Goal: Information Seeking & Learning: Learn about a topic

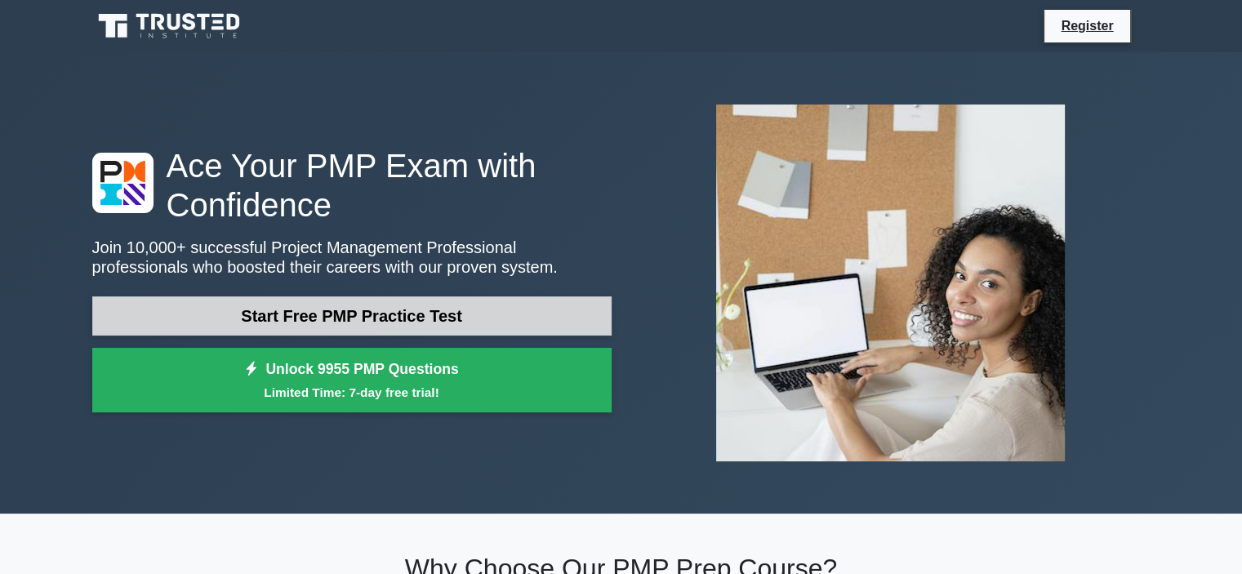
click at [359, 317] on link "Start Free PMP Practice Test" at bounding box center [351, 315] width 519 height 39
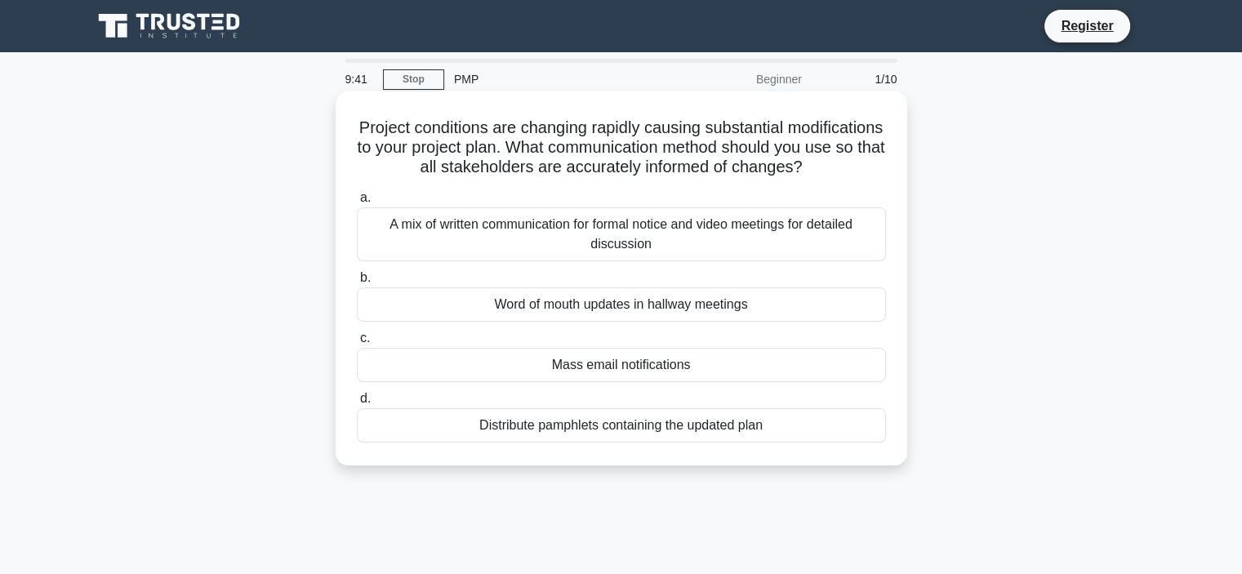
click at [658, 231] on div "A mix of written communication for formal notice and video meetings for detaile…" at bounding box center [621, 234] width 529 height 54
click at [357, 203] on input "a. A mix of written communication for formal notice and video meetings for deta…" at bounding box center [357, 198] width 0 height 11
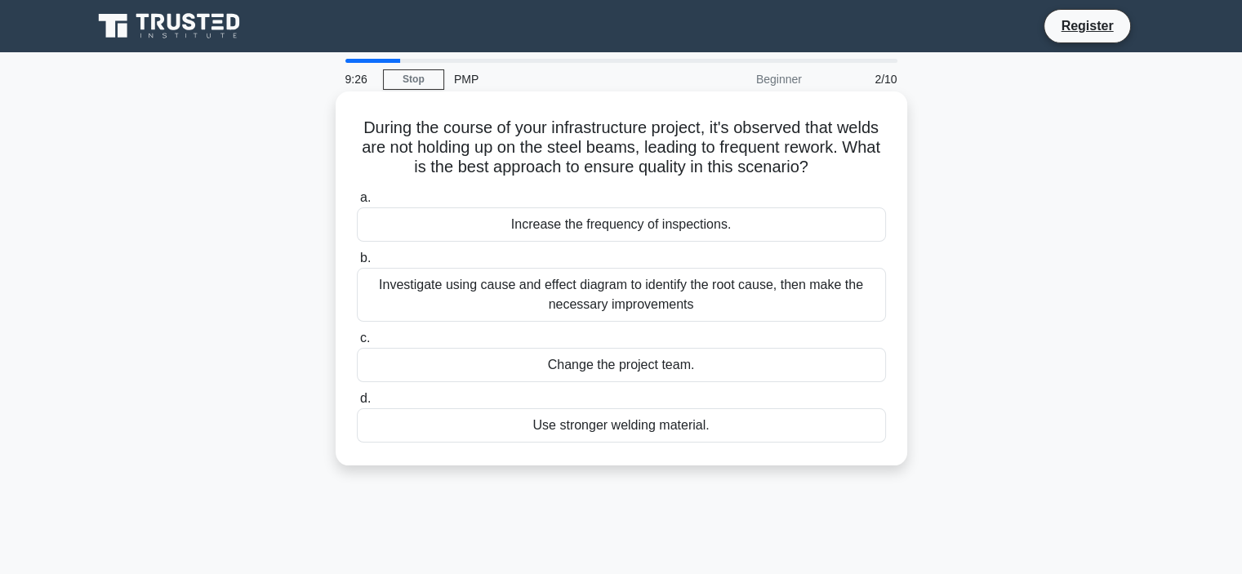
click at [631, 292] on div "Investigate using cause and effect diagram to identify the root cause, then mak…" at bounding box center [621, 295] width 529 height 54
click at [357, 264] on input "b. Investigate using cause and effect diagram to identify the root cause, then …" at bounding box center [357, 258] width 0 height 11
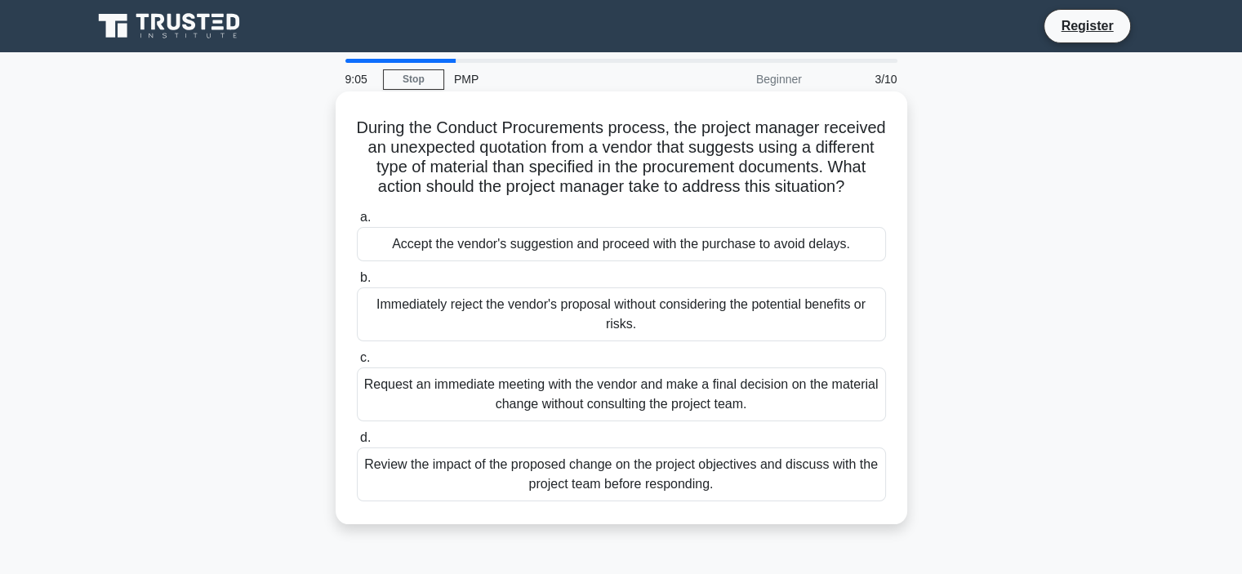
click at [573, 501] on div "Review the impact of the proposed change on the project objectives and discuss …" at bounding box center [621, 475] width 529 height 54
click at [357, 444] on input "d. Review the impact of the proposed change on the project objectives and discu…" at bounding box center [357, 438] width 0 height 11
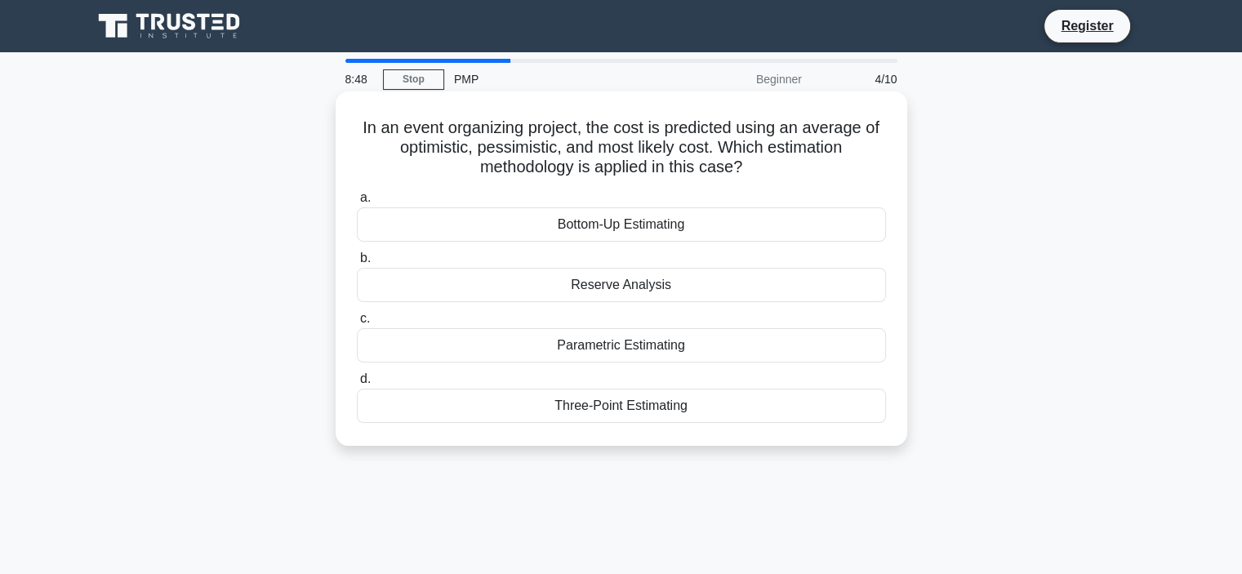
click at [672, 225] on div "Bottom-Up Estimating" at bounding box center [621, 224] width 529 height 34
click at [357, 203] on input "a. Bottom-Up Estimating" at bounding box center [357, 198] width 0 height 11
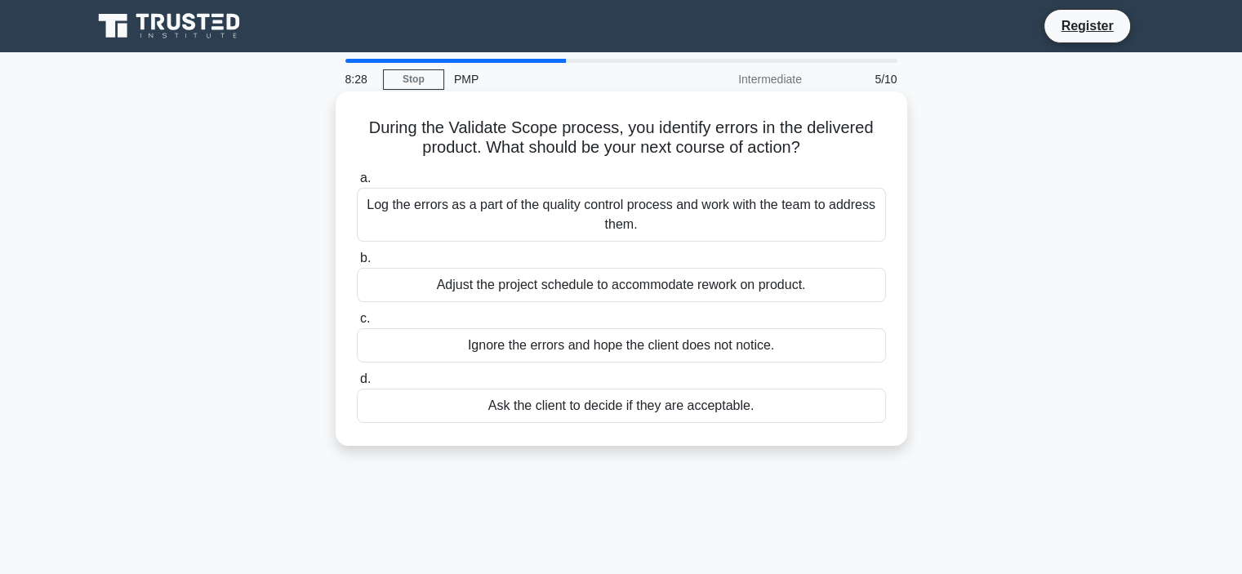
click at [502, 220] on div "Log the errors as a part of the quality control process and work with the team …" at bounding box center [621, 215] width 529 height 54
click at [357, 184] on input "a. Log the errors as a part of the quality control process and work with the te…" at bounding box center [357, 178] width 0 height 11
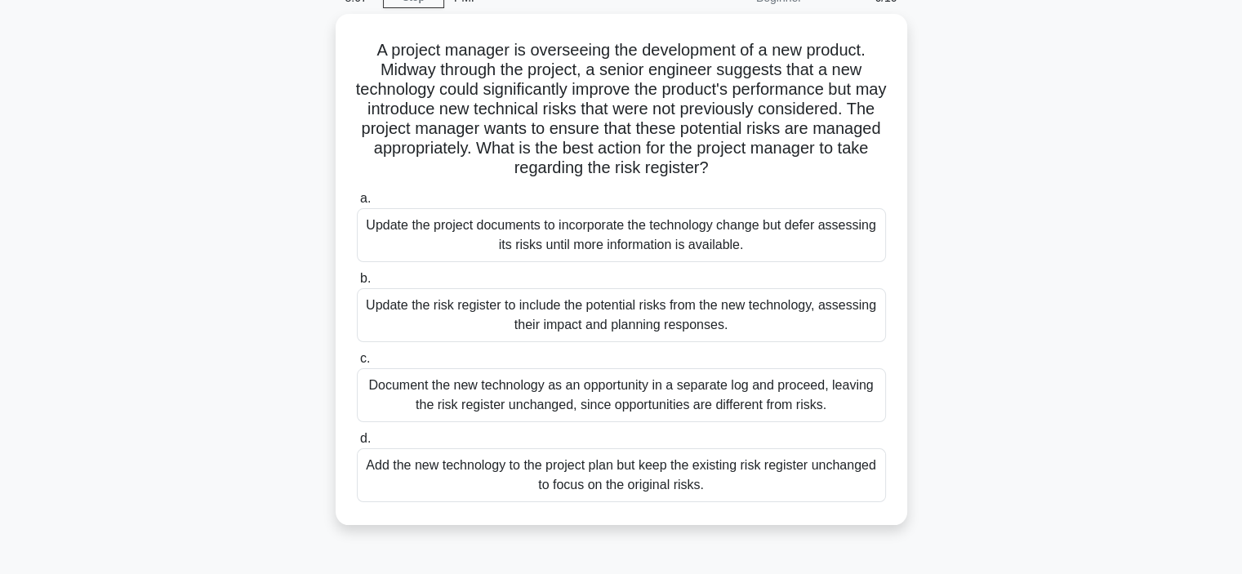
scroll to position [163, 0]
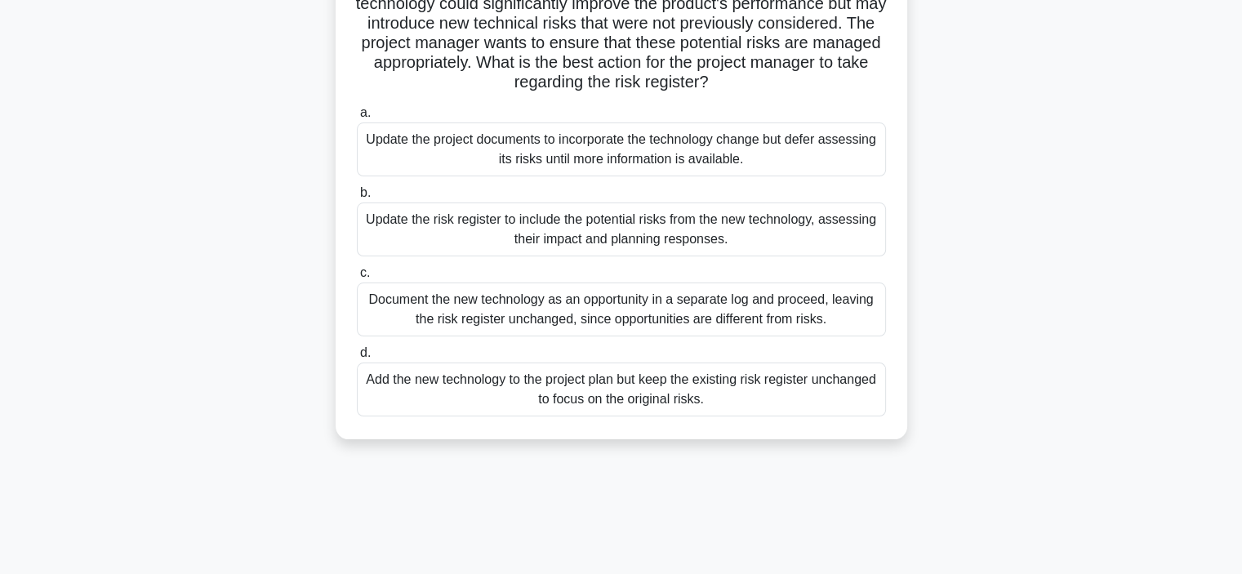
click at [567, 329] on div "Document the new technology as an opportunity in a separate log and proceed, le…" at bounding box center [621, 310] width 529 height 54
click at [357, 279] on input "c. Document the new technology as an opportunity in a separate log and proceed,…" at bounding box center [357, 273] width 0 height 11
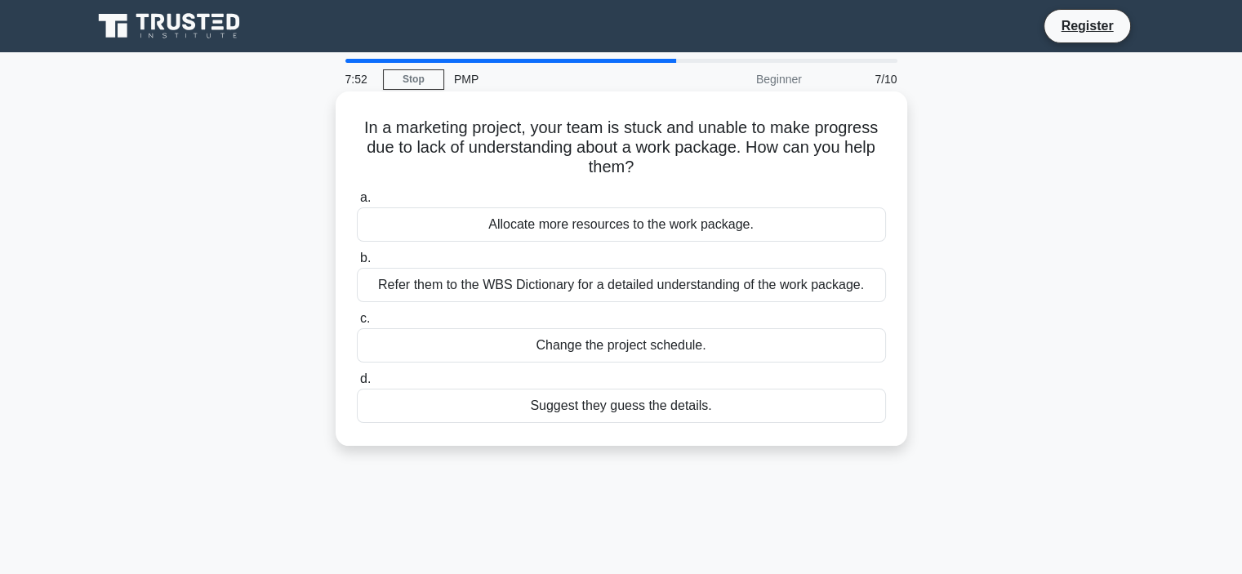
scroll to position [0, 0]
click at [602, 285] on div "Refer them to the WBS Dictionary for a detailed understanding of the work packa…" at bounding box center [621, 285] width 529 height 34
click at [357, 264] on input "b. Refer them to the WBS Dictionary for a detailed understanding of the work pa…" at bounding box center [357, 258] width 0 height 11
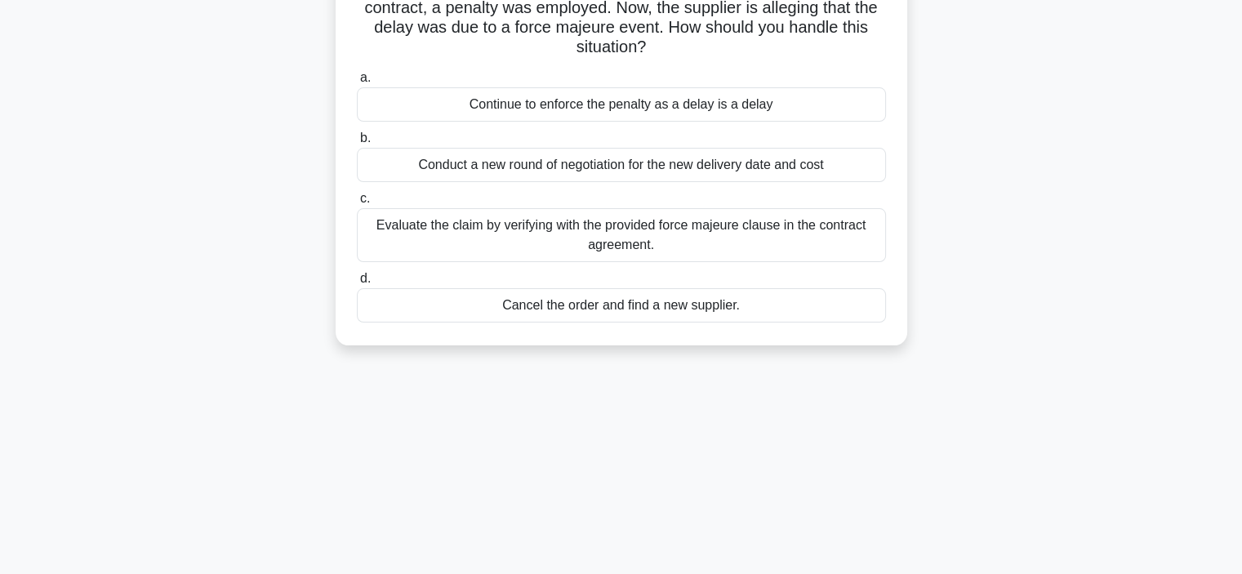
scroll to position [82, 0]
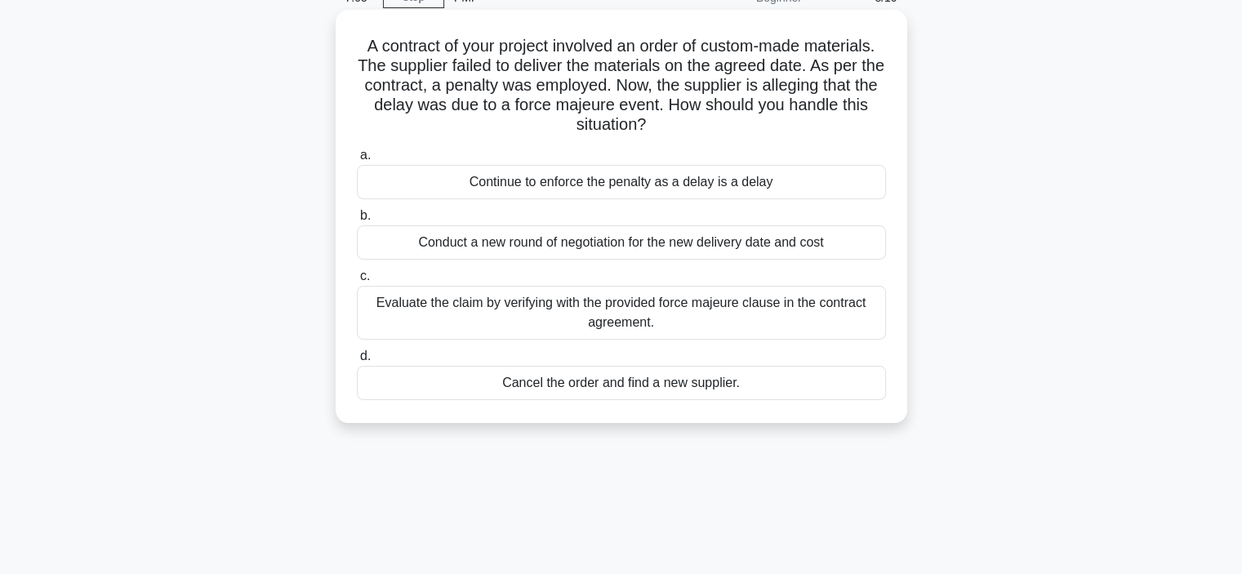
click at [532, 310] on div "Evaluate the claim by verifying with the provided force majeure clause in the c…" at bounding box center [621, 313] width 529 height 54
click at [357, 282] on input "c. Evaluate the claim by verifying with the provided force majeure clause in th…" at bounding box center [357, 276] width 0 height 11
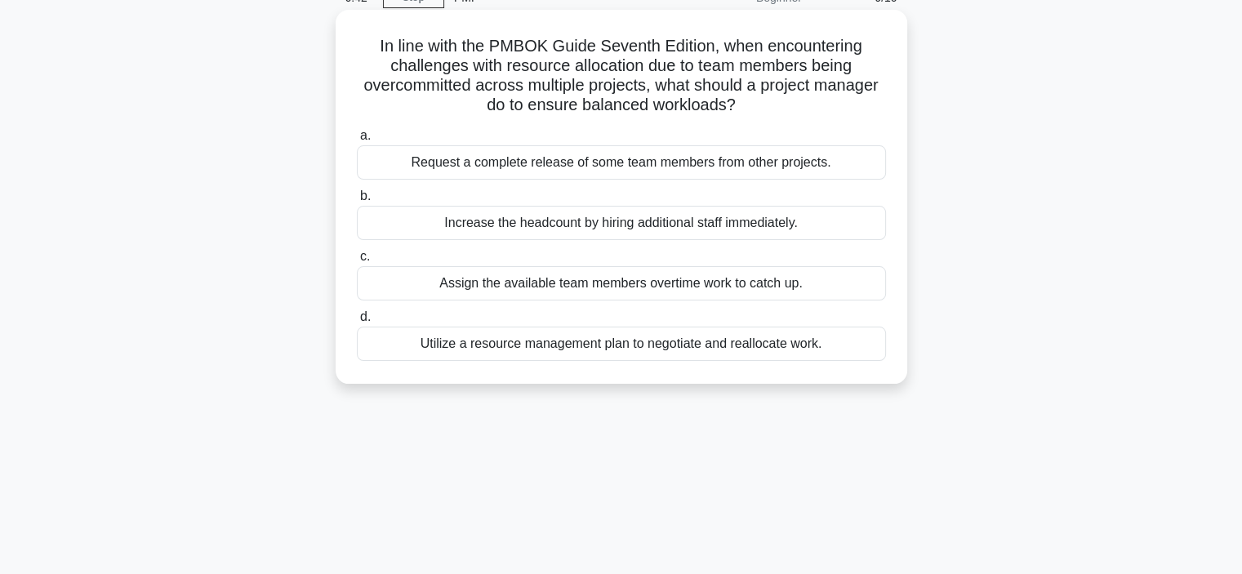
click at [710, 345] on div "Utilize a resource management plan to negotiate and reallocate work." at bounding box center [621, 344] width 529 height 34
click at [357, 323] on input "d. Utilize a resource management plan to negotiate and reallocate work." at bounding box center [357, 317] width 0 height 11
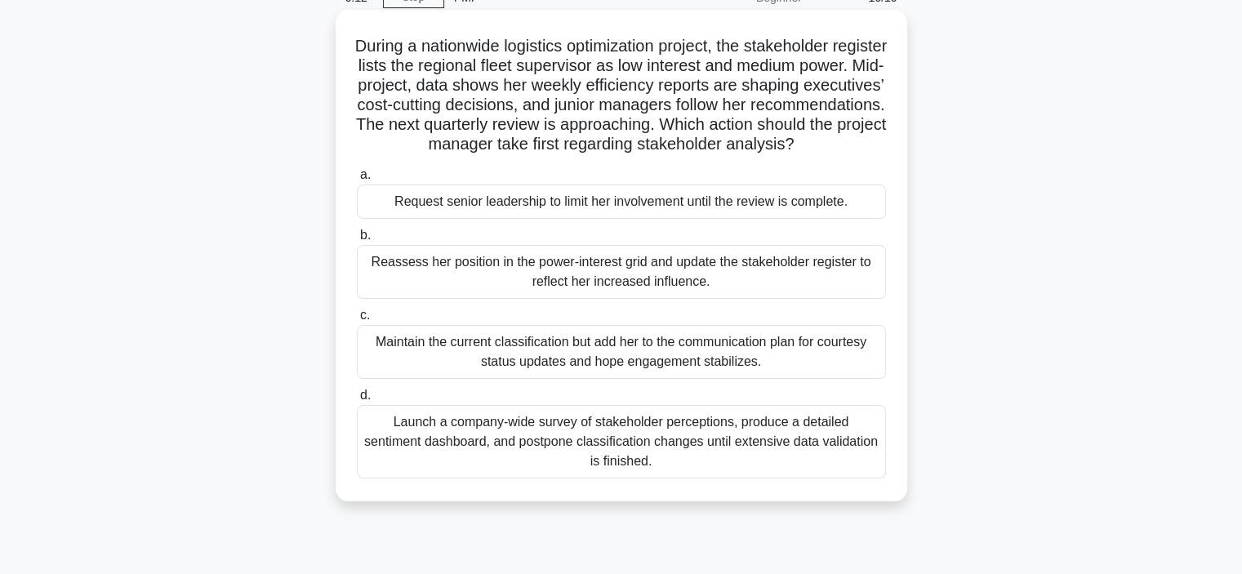
click at [595, 289] on div "Reassess her position in the power-interest grid and update the stakeholder reg…" at bounding box center [621, 272] width 529 height 54
click at [357, 241] on input "b. Reassess her position in the power-interest grid and update the stakeholder …" at bounding box center [357, 235] width 0 height 11
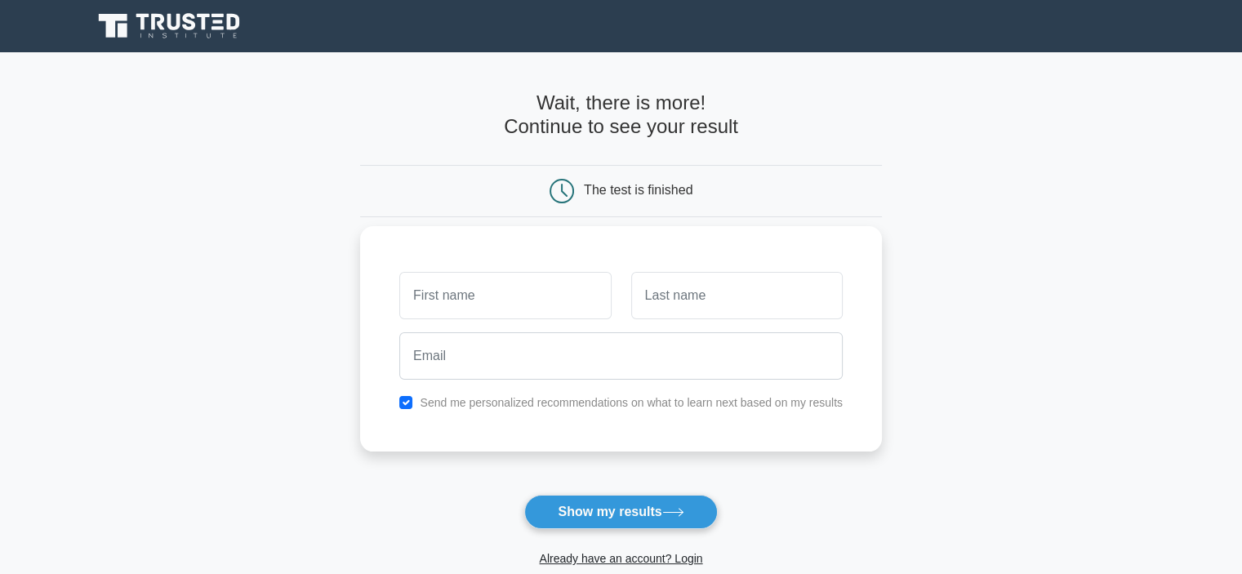
click at [464, 309] on input "text" at bounding box center [505, 295] width 212 height 47
type input "Noureddine"
click at [626, 316] on div at bounding box center [737, 295] width 231 height 60
click at [667, 304] on input "text" at bounding box center [737, 295] width 212 height 47
type input "Ennasiry"
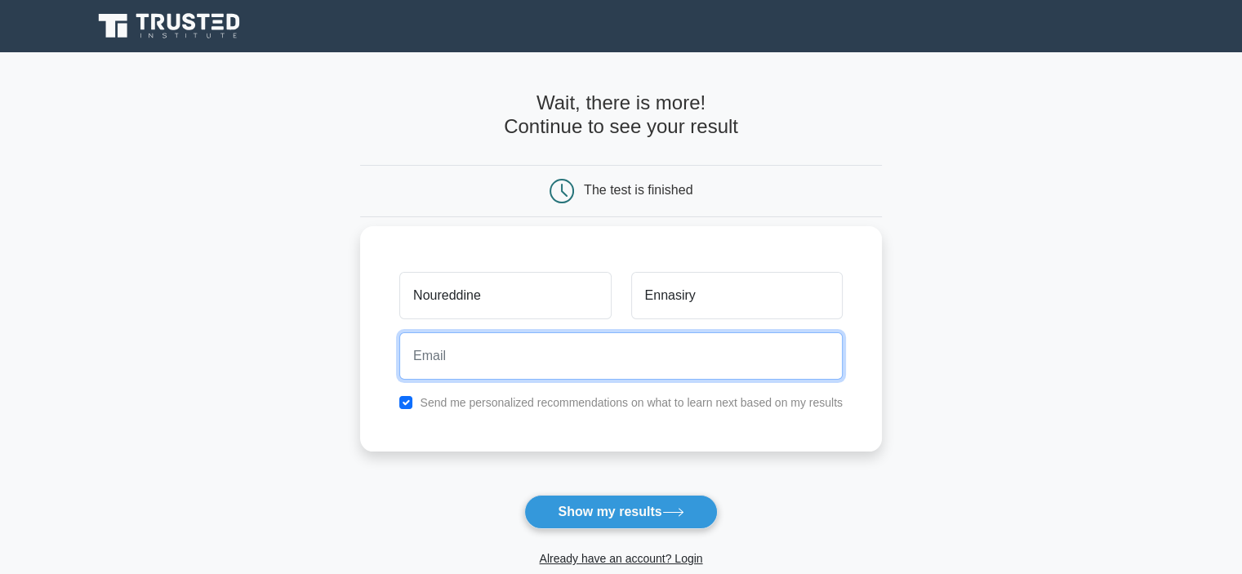
click at [533, 378] on input "email" at bounding box center [621, 355] width 444 height 47
type input "ennasiry.noureddine@gmail.com"
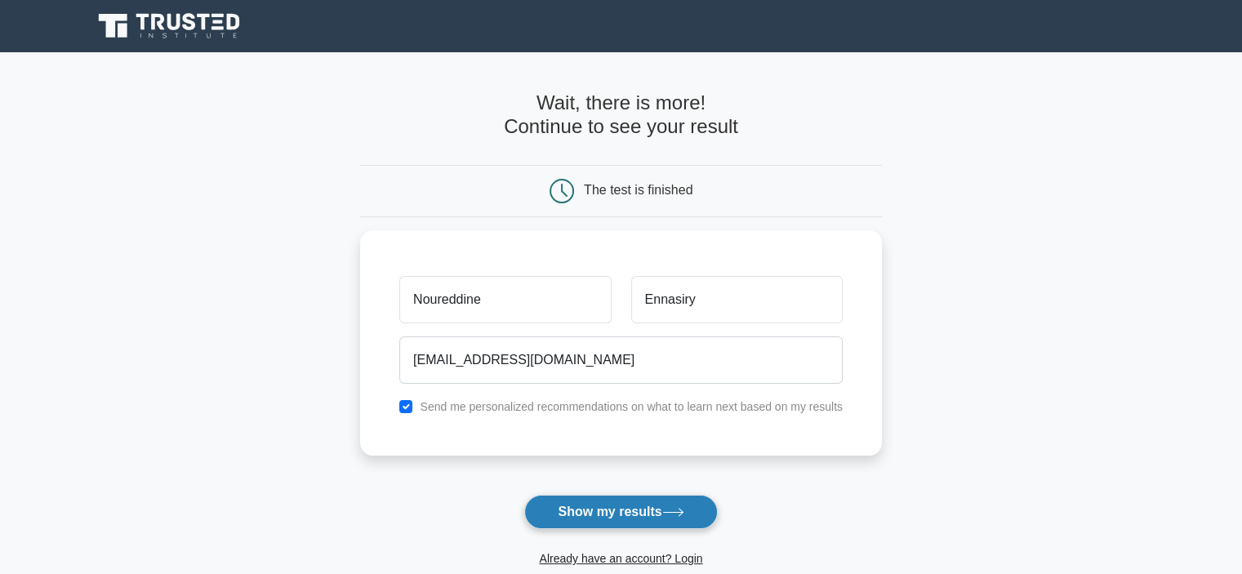
click at [624, 512] on button "Show my results" at bounding box center [620, 512] width 193 height 34
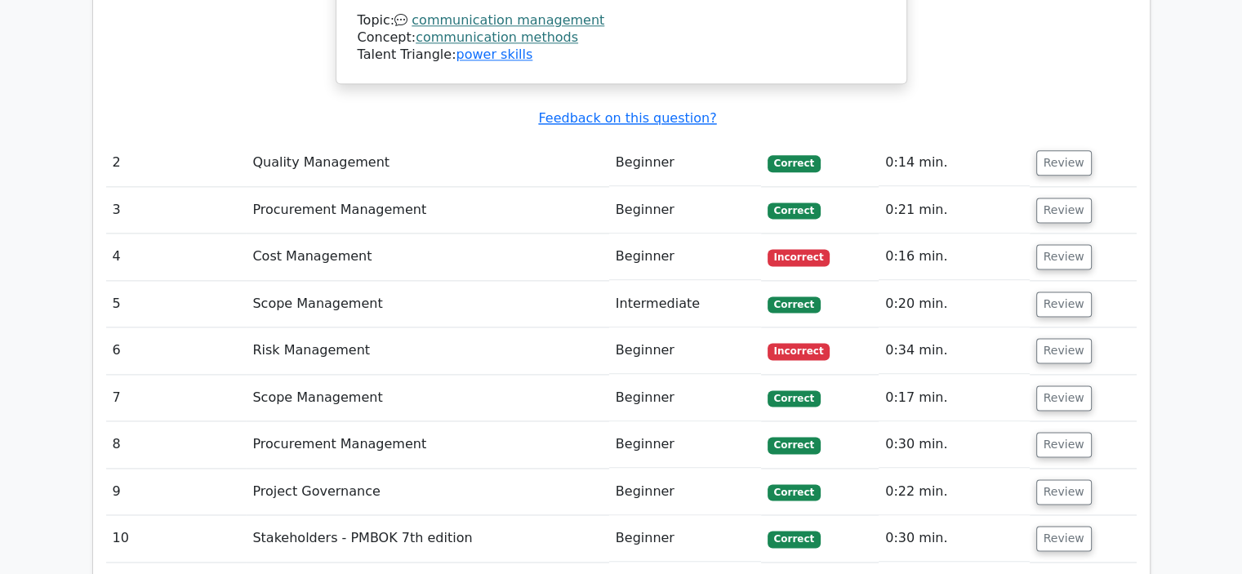
scroll to position [2205, 0]
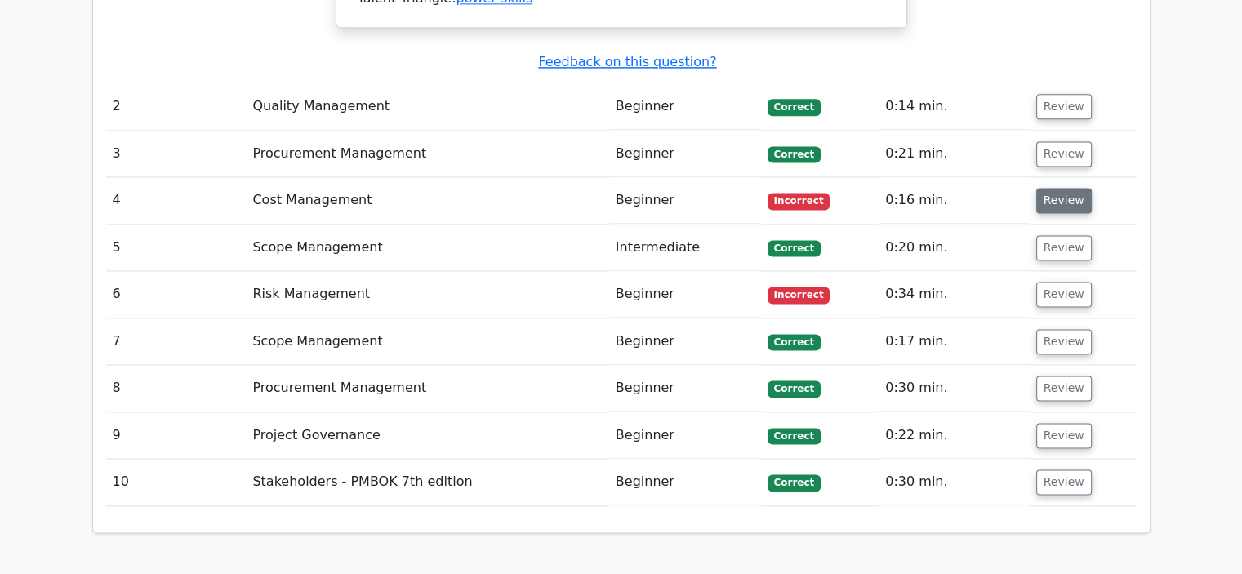
click at [1046, 188] on button "Review" at bounding box center [1064, 200] width 56 height 25
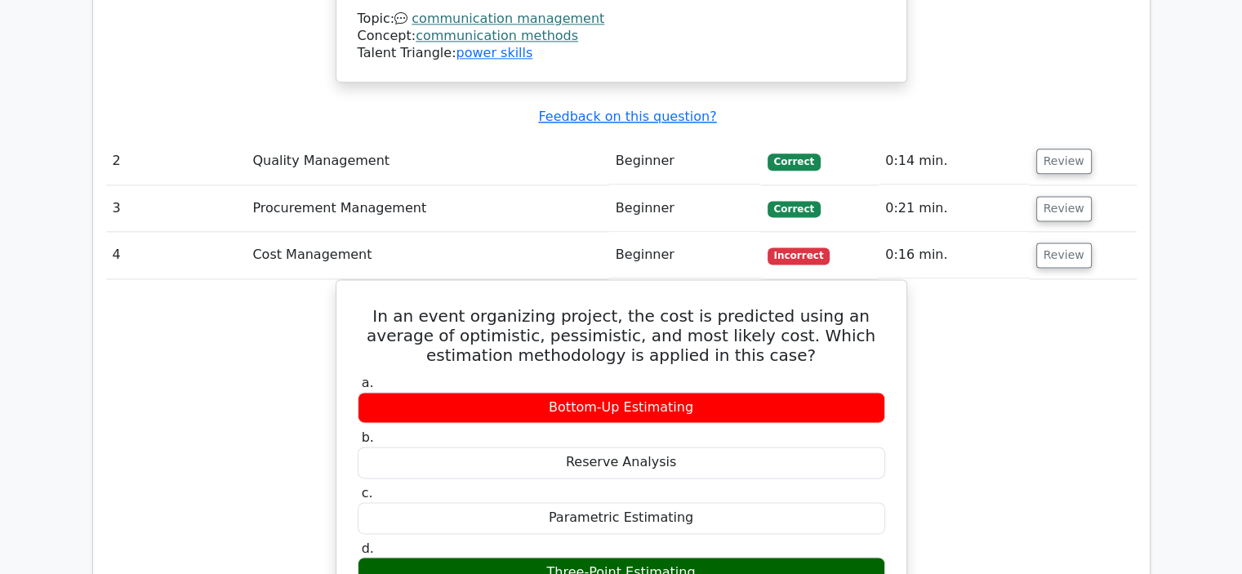
scroll to position [2124, 0]
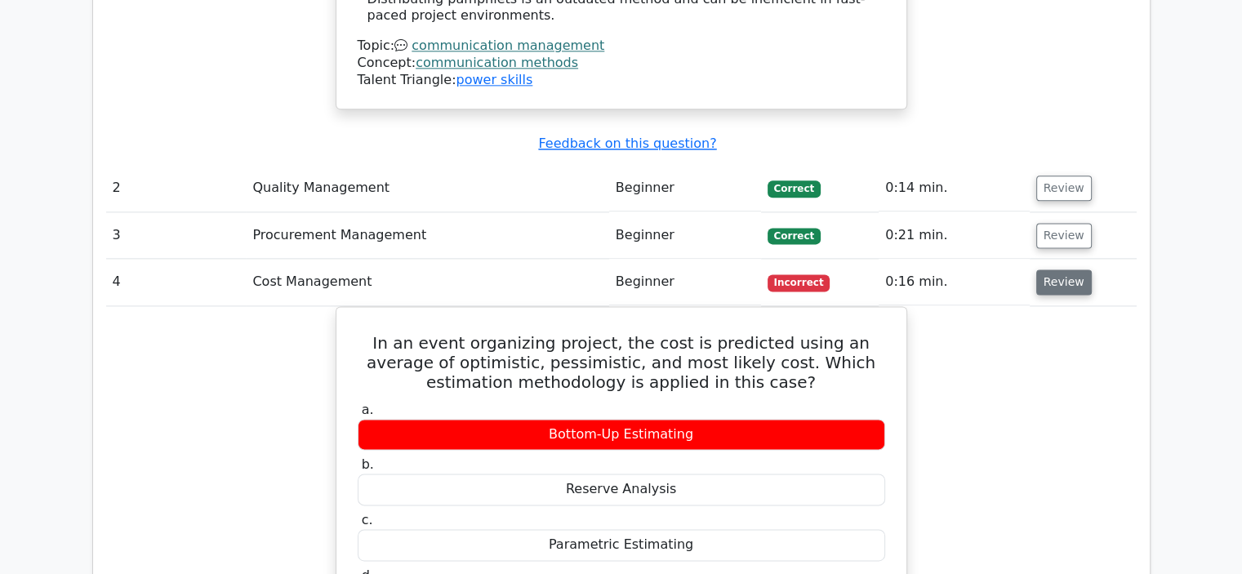
click at [1050, 270] on button "Review" at bounding box center [1064, 282] width 56 height 25
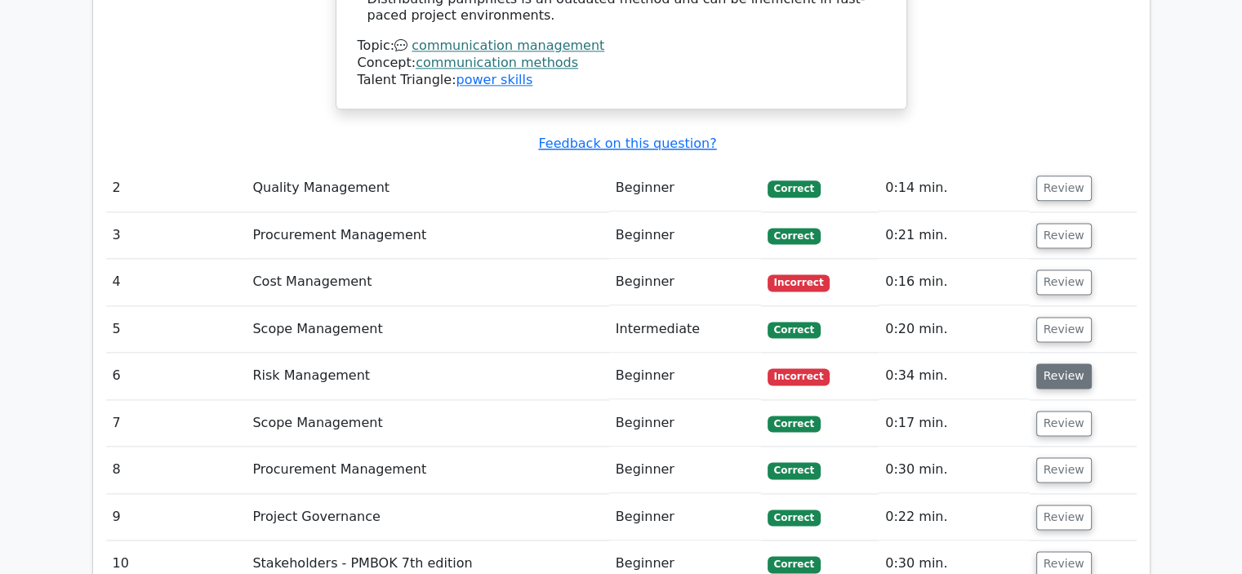
click at [1053, 363] on button "Review" at bounding box center [1064, 375] width 56 height 25
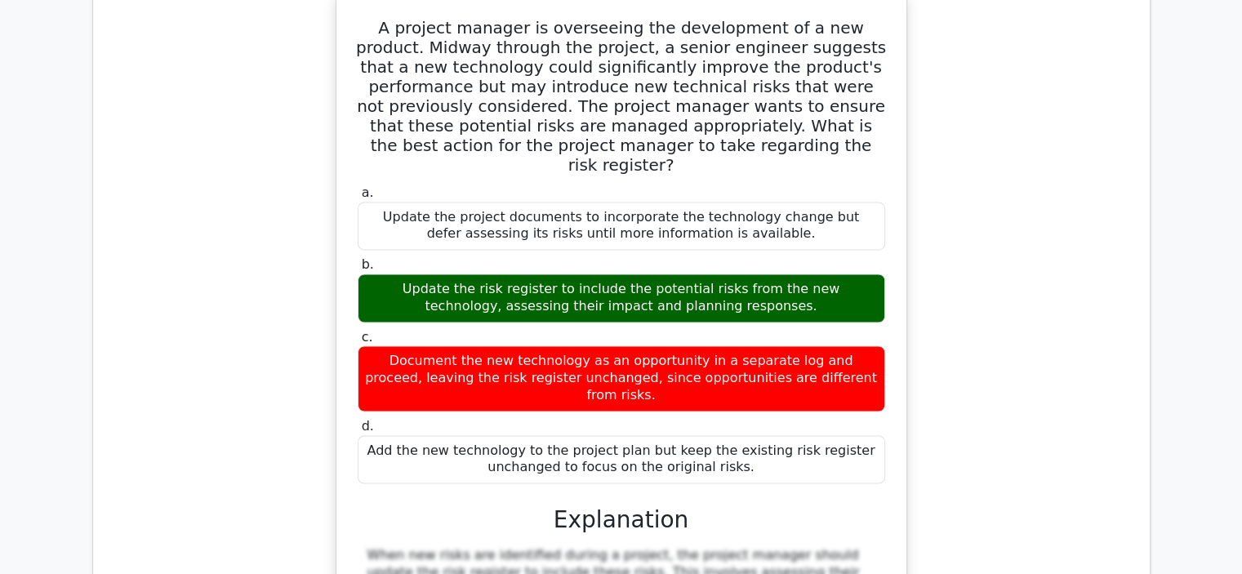
scroll to position [2532, 0]
